Goal: Task Accomplishment & Management: Manage account settings

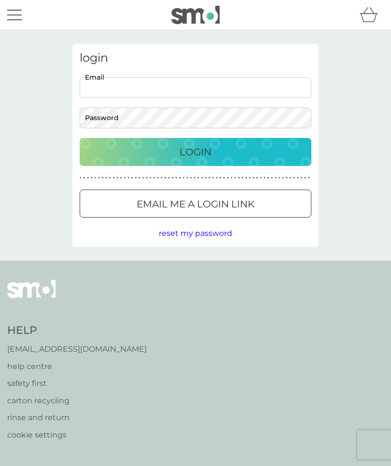
type input "[PERSON_NAME][EMAIL_ADDRESS][PERSON_NAME][DOMAIN_NAME]"
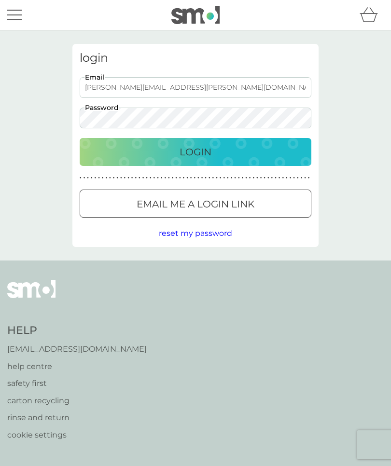
click at [195, 151] on button "Login" at bounding box center [195, 152] width 231 height 28
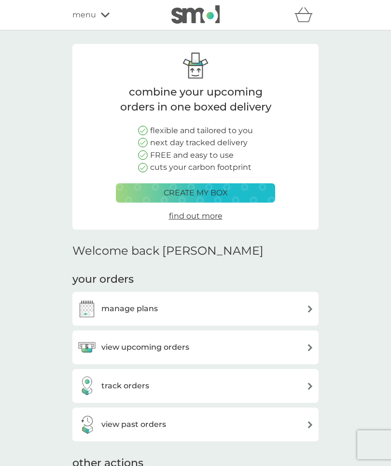
click at [87, 300] on img at bounding box center [86, 308] width 19 height 19
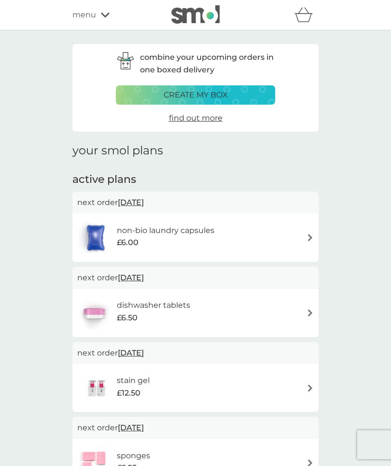
click at [93, 311] on img at bounding box center [94, 313] width 34 height 34
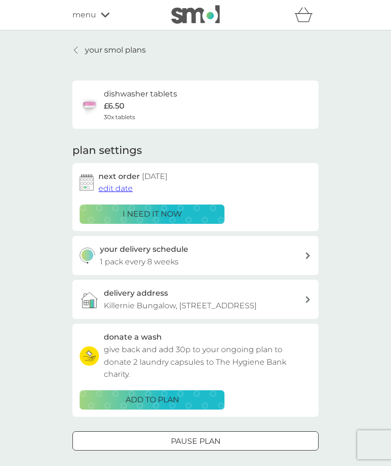
click at [85, 178] on img at bounding box center [87, 182] width 14 height 16
click at [311, 249] on div "your delivery schedule 1 pack every 8 weeks" at bounding box center [195, 255] width 246 height 39
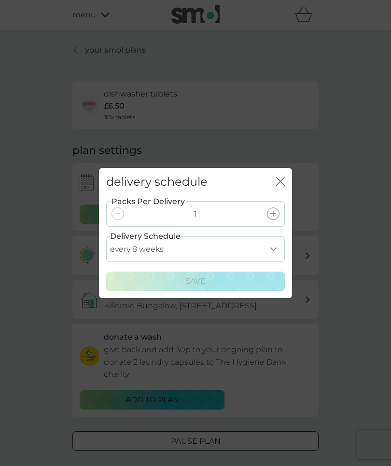
click at [272, 246] on select "every 1 week every 2 weeks every 3 weeks every 4 weeks every 5 weeks every 6 we…" at bounding box center [195, 249] width 178 height 26
select select "70"
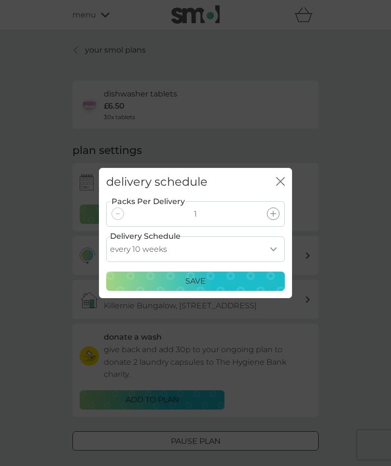
click at [235, 278] on div "Save" at bounding box center [195, 281] width 166 height 13
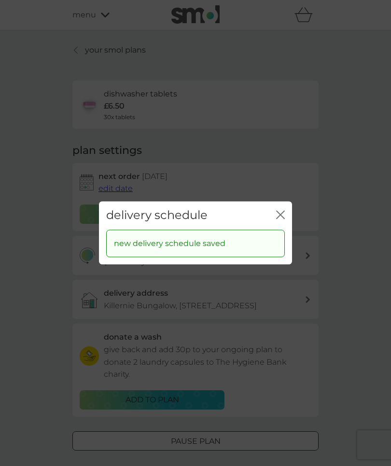
click at [280, 215] on icon "close" at bounding box center [282, 215] width 4 height 8
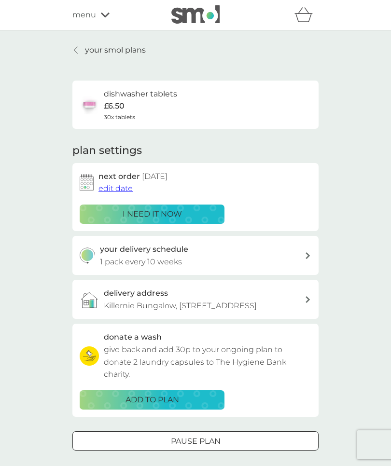
click at [76, 52] on icon at bounding box center [76, 50] width 4 height 8
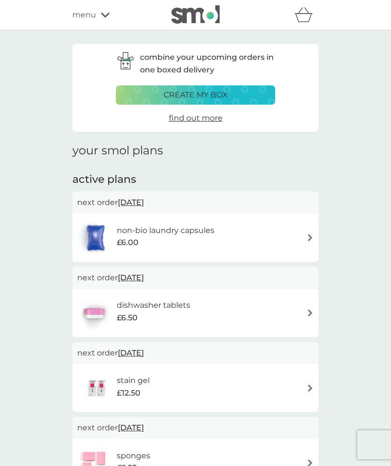
click at [300, 231] on div "non-bio laundry capsules £6.00" at bounding box center [195, 238] width 236 height 34
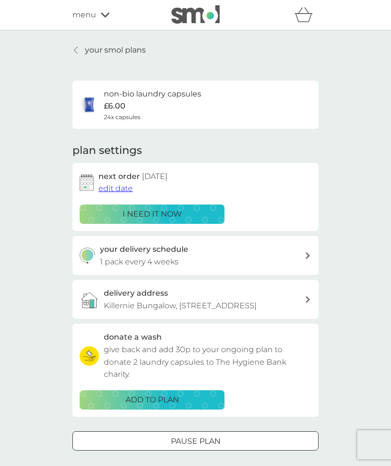
click at [307, 252] on icon at bounding box center [307, 255] width 5 height 7
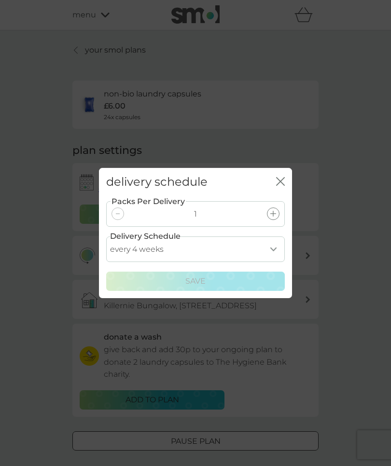
click at [273, 246] on select "every 1 week every 2 weeks every 3 weeks every 4 weeks every 5 weeks every 6 we…" at bounding box center [195, 249] width 178 height 26
select select "21"
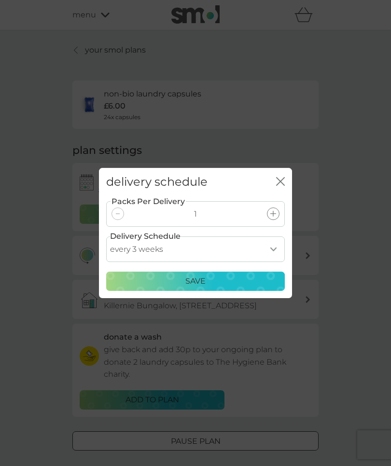
click at [198, 278] on p "Save" at bounding box center [195, 281] width 20 height 13
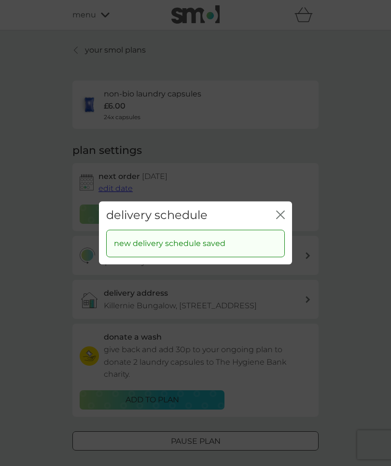
click at [278, 215] on icon "close" at bounding box center [280, 214] width 9 height 9
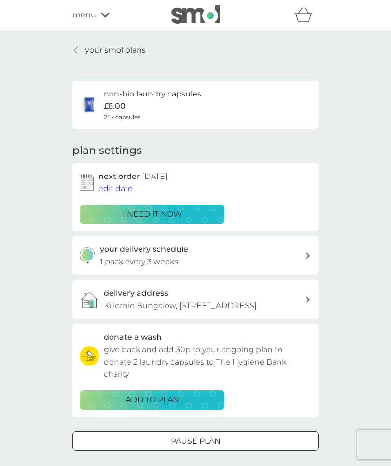
click at [83, 51] on link "your smol plans" at bounding box center [108, 50] width 73 height 13
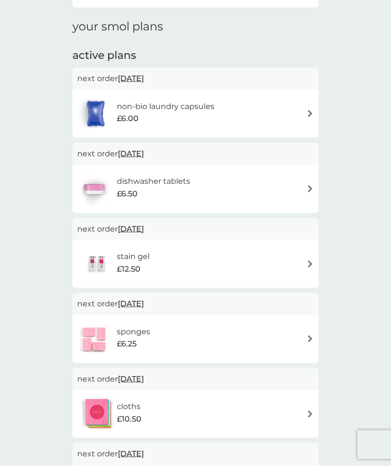
scroll to position [123, 0]
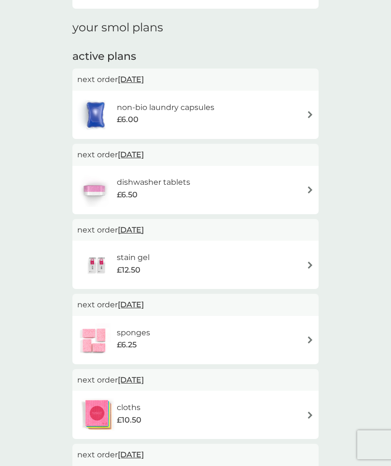
click at [306, 262] on img at bounding box center [309, 264] width 7 height 7
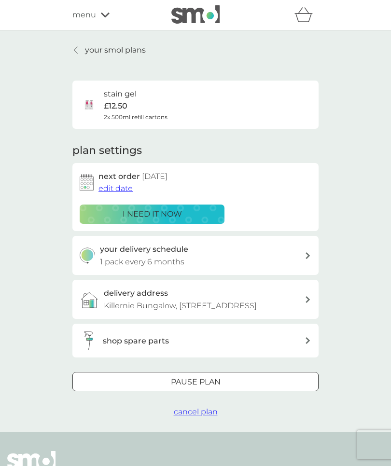
click at [304, 255] on div "your delivery schedule 1 pack every 6 months" at bounding box center [202, 255] width 205 height 25
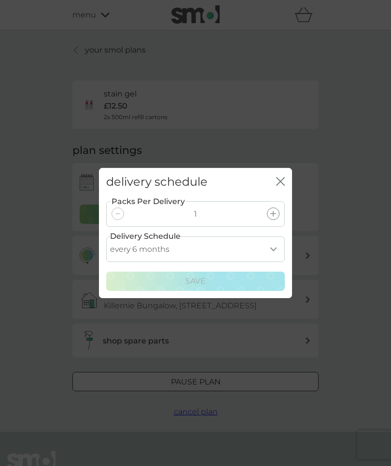
click at [272, 262] on select "every 1 month every 2 months every 3 months every 4 months every 5 months every…" at bounding box center [195, 249] width 178 height 26
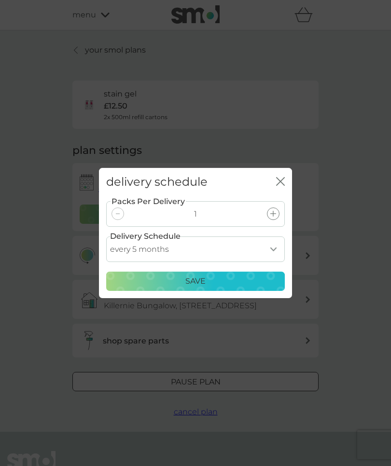
click at [273, 262] on select "every 1 month every 2 months every 3 months every 4 months every 5 months every…" at bounding box center [195, 249] width 178 height 26
select select "8"
click at [229, 287] on div "Save" at bounding box center [195, 281] width 166 height 13
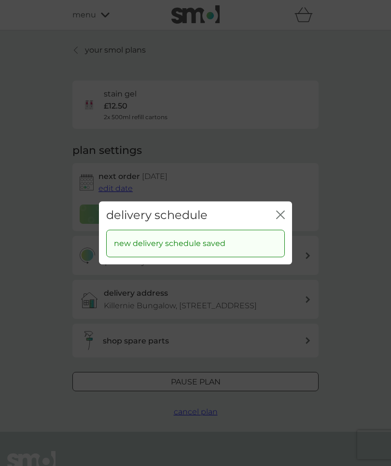
click at [282, 219] on icon "close" at bounding box center [280, 214] width 9 height 9
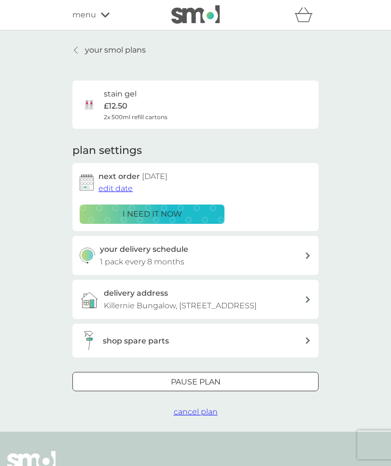
click at [118, 189] on span "edit date" at bounding box center [115, 188] width 34 height 9
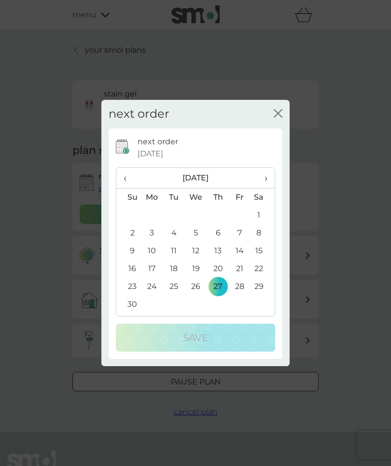
click at [264, 188] on span "›" at bounding box center [263, 178] width 10 height 20
click at [153, 278] on td "16" at bounding box center [152, 269] width 22 height 18
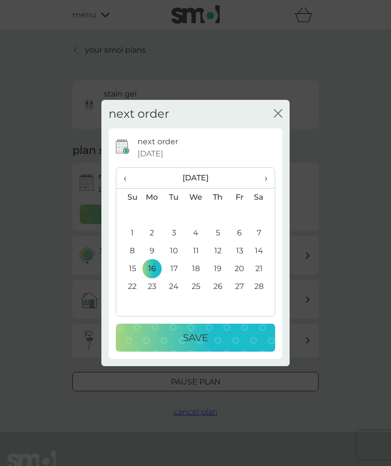
click at [199, 345] on p "Save" at bounding box center [195, 337] width 25 height 15
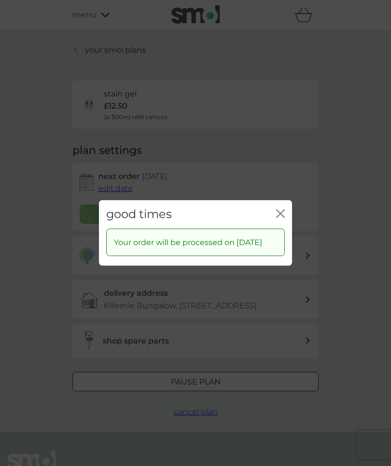
click at [285, 221] on div "good times close" at bounding box center [195, 214] width 193 height 28
click at [284, 217] on icon "close" at bounding box center [282, 214] width 4 height 8
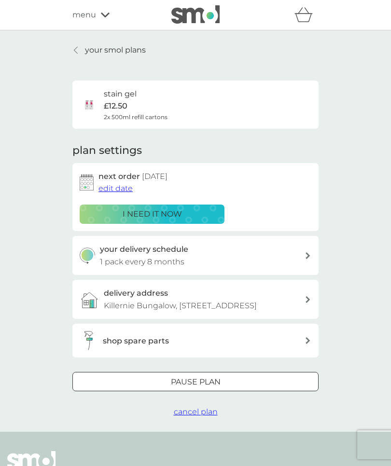
click at [77, 48] on icon at bounding box center [76, 50] width 4 height 8
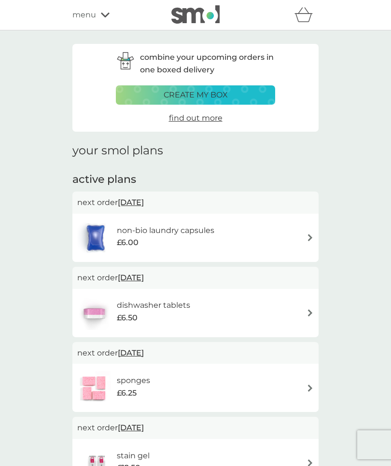
click at [307, 235] on img at bounding box center [309, 237] width 7 height 7
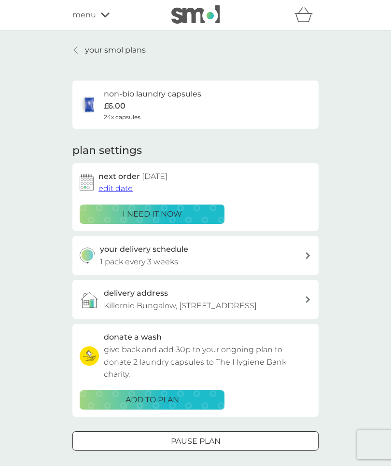
click at [113, 190] on span "edit date" at bounding box center [115, 188] width 34 height 9
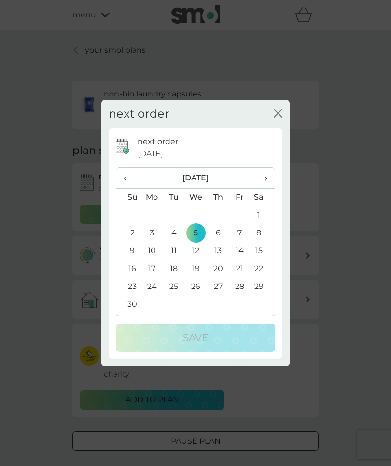
click at [126, 188] on span "‹" at bounding box center [128, 178] width 10 height 20
click at [217, 260] on td "16" at bounding box center [218, 251] width 22 height 18
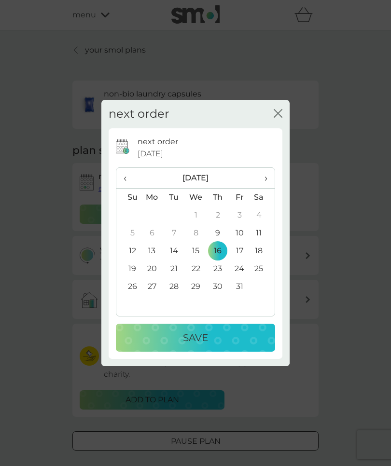
click at [219, 345] on div "Save" at bounding box center [195, 337] width 140 height 15
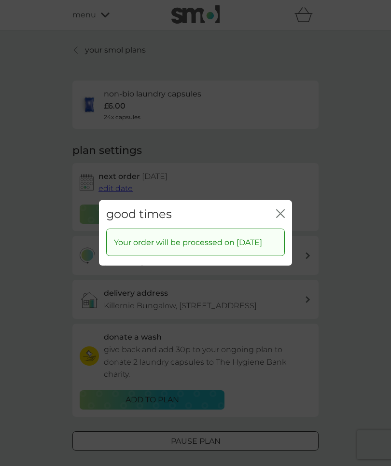
click at [281, 217] on icon "close" at bounding box center [282, 214] width 4 height 8
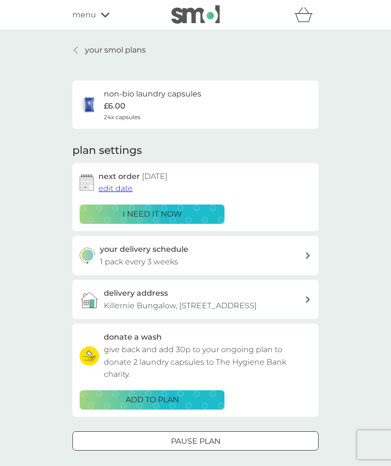
click at [77, 50] on icon at bounding box center [76, 50] width 4 height 8
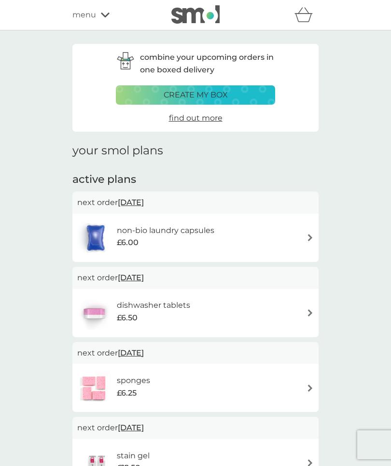
click at [306, 305] on div "dishwasher tablets £6.50" at bounding box center [195, 313] width 236 height 34
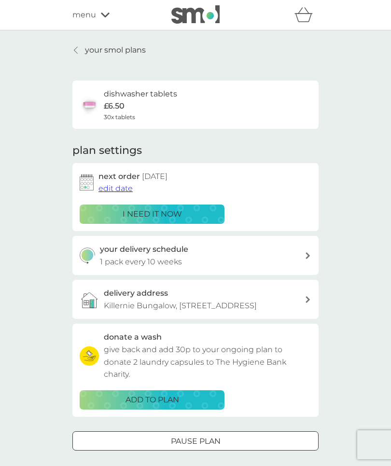
click at [113, 185] on span "edit date" at bounding box center [115, 188] width 34 height 9
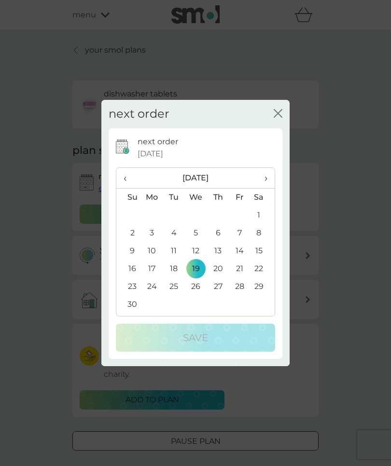
click at [265, 188] on span "›" at bounding box center [263, 178] width 10 height 20
click at [176, 260] on td "16" at bounding box center [174, 251] width 22 height 18
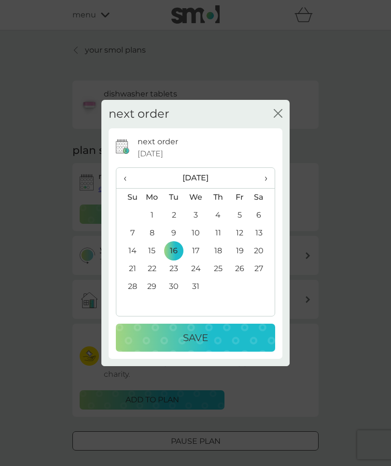
click at [200, 345] on p "Save" at bounding box center [195, 337] width 25 height 15
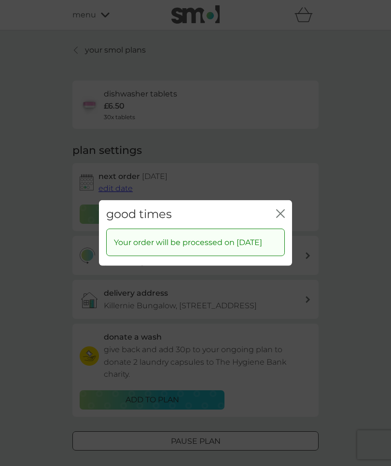
click at [279, 218] on icon "close" at bounding box center [280, 213] width 9 height 9
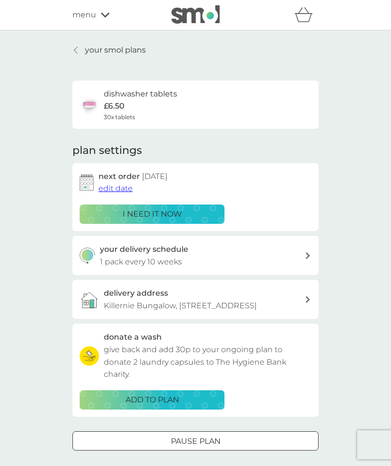
click at [78, 50] on icon at bounding box center [76, 50] width 4 height 8
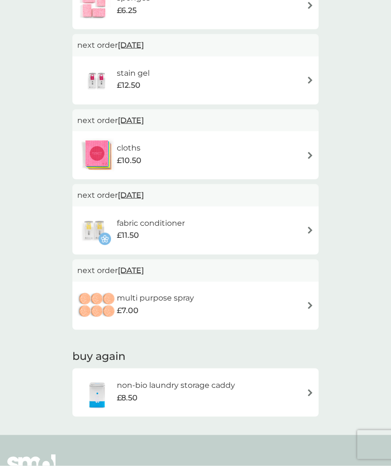
scroll to position [382, 0]
click at [144, 264] on span "22 Apr 2026" at bounding box center [131, 270] width 26 height 19
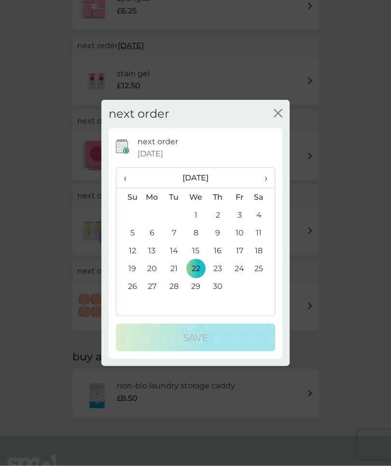
scroll to position [382, 0]
click at [219, 260] on td "16" at bounding box center [218, 251] width 22 height 18
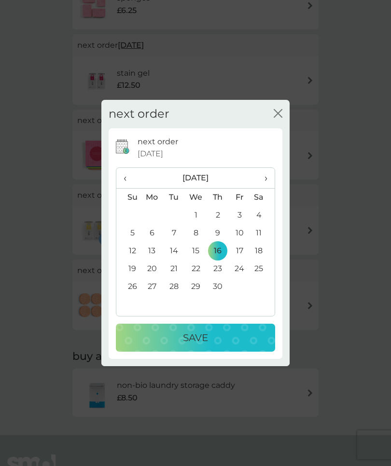
click at [194, 345] on p "Save" at bounding box center [195, 337] width 25 height 15
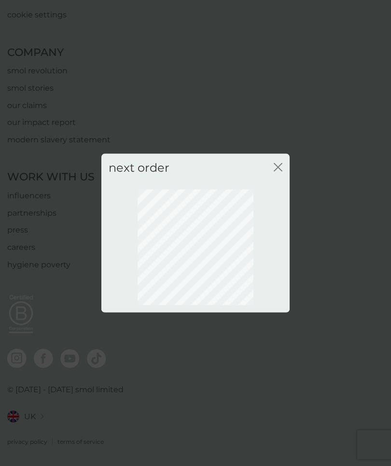
scroll to position [307, 0]
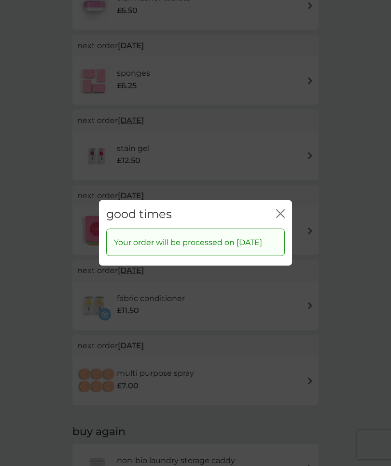
click at [278, 218] on icon "close" at bounding box center [280, 213] width 9 height 9
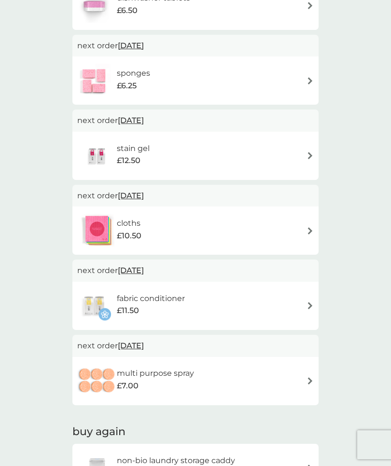
click at [144, 268] on span "25 Mar 2026" at bounding box center [131, 270] width 26 height 19
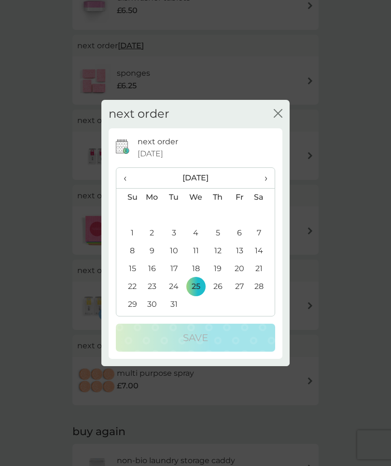
click at [151, 278] on td "16" at bounding box center [152, 269] width 22 height 18
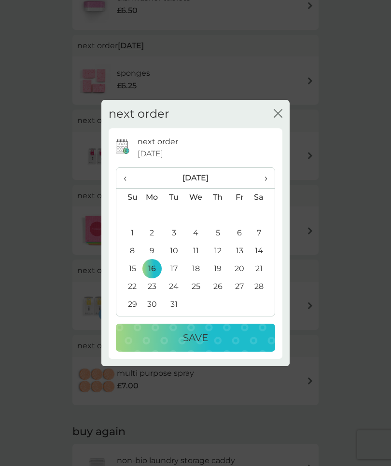
click at [195, 345] on p "Save" at bounding box center [195, 337] width 25 height 15
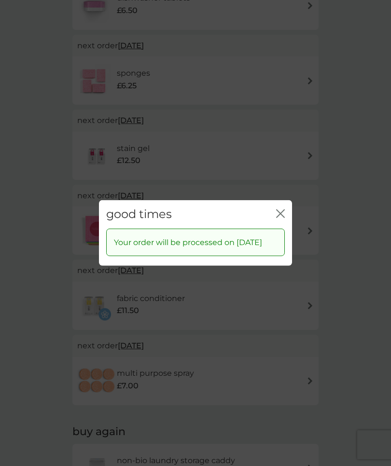
click at [281, 218] on icon "close" at bounding box center [280, 213] width 9 height 9
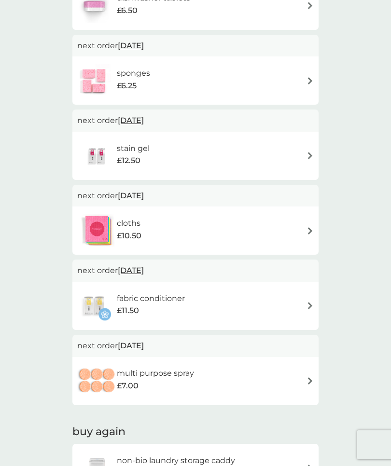
click at [307, 227] on img at bounding box center [309, 230] width 7 height 7
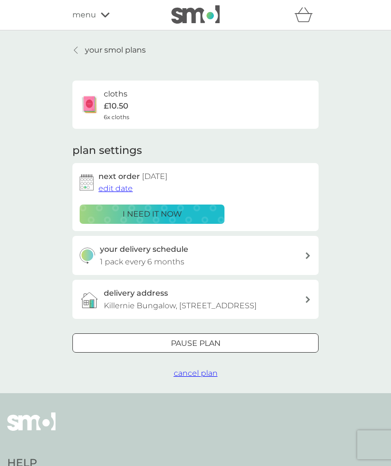
click at [112, 188] on span "edit date" at bounding box center [115, 188] width 34 height 9
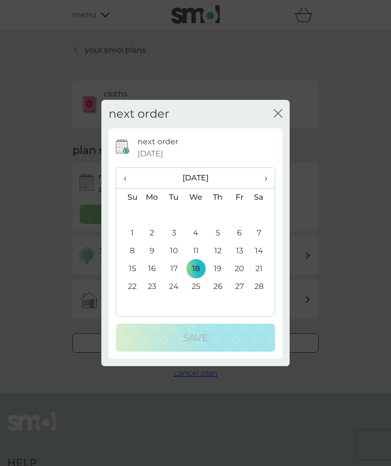
click at [262, 188] on span "›" at bounding box center [263, 178] width 10 height 20
click at [152, 278] on td "16" at bounding box center [152, 269] width 22 height 18
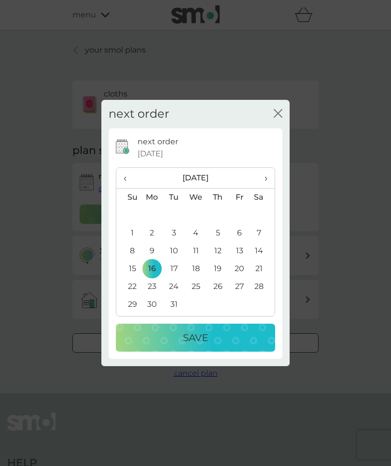
click at [191, 345] on p "Save" at bounding box center [195, 337] width 25 height 15
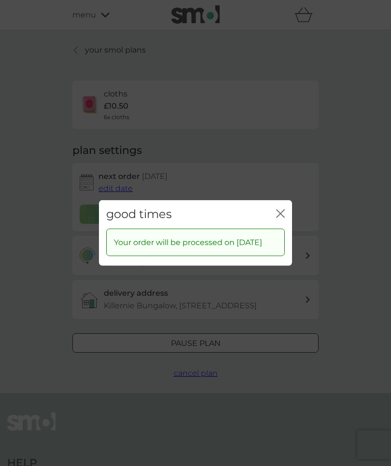
click at [276, 218] on icon "close" at bounding box center [280, 213] width 9 height 9
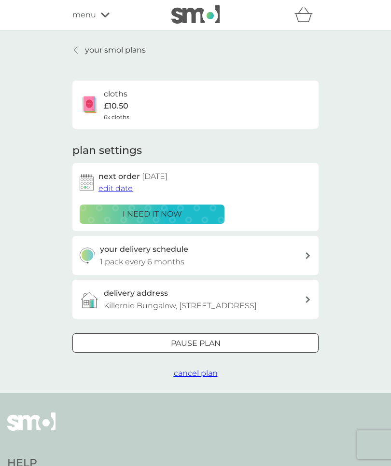
click at [77, 52] on icon at bounding box center [76, 50] width 4 height 8
